Goal: Transaction & Acquisition: Purchase product/service

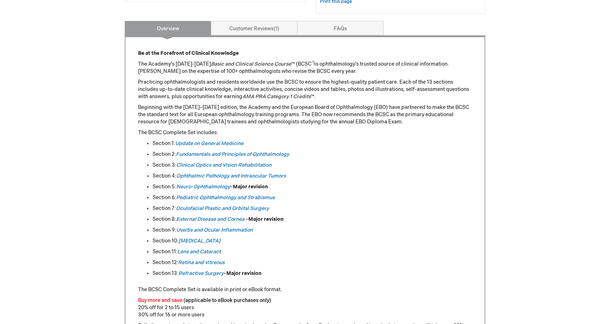
scroll to position [288, 0]
click at [230, 165] on link "Clinical Optics and Vision Rehabilitation" at bounding box center [223, 164] width 95 height 6
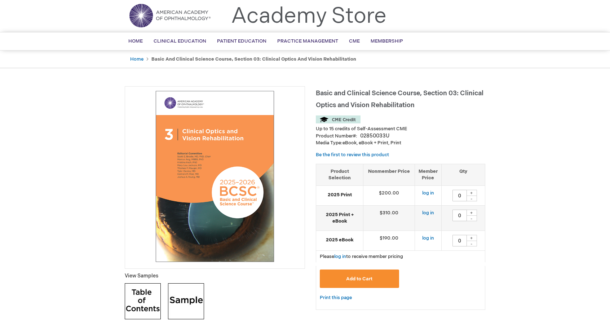
scroll to position [23, 0]
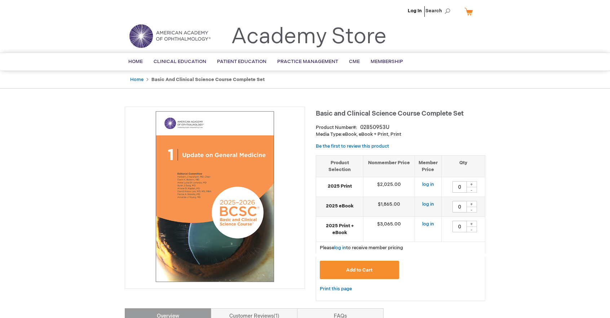
type input "0"
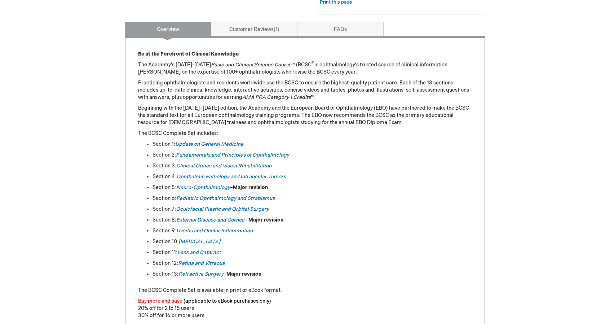
scroll to position [287, 0]
